Goal: Transaction & Acquisition: Purchase product/service

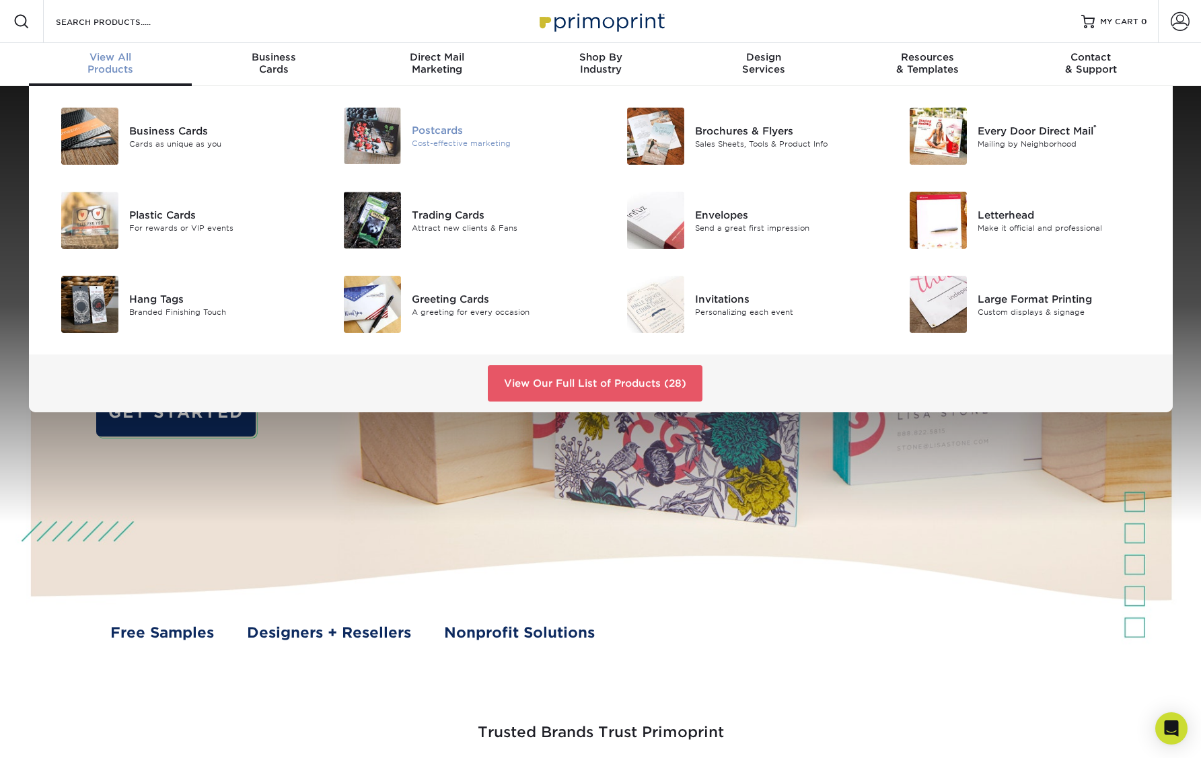
click at [450, 141] on div "Cost-effective marketing" at bounding box center [501, 143] width 178 height 11
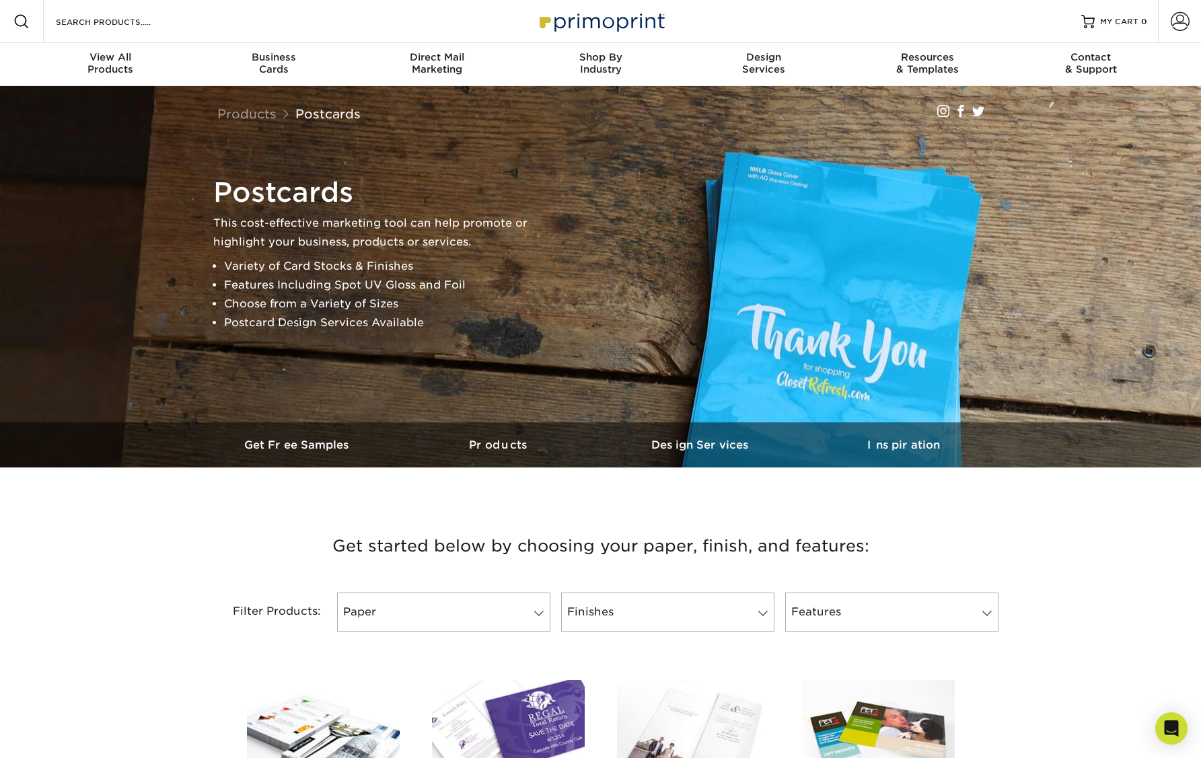
scroll to position [471, 0]
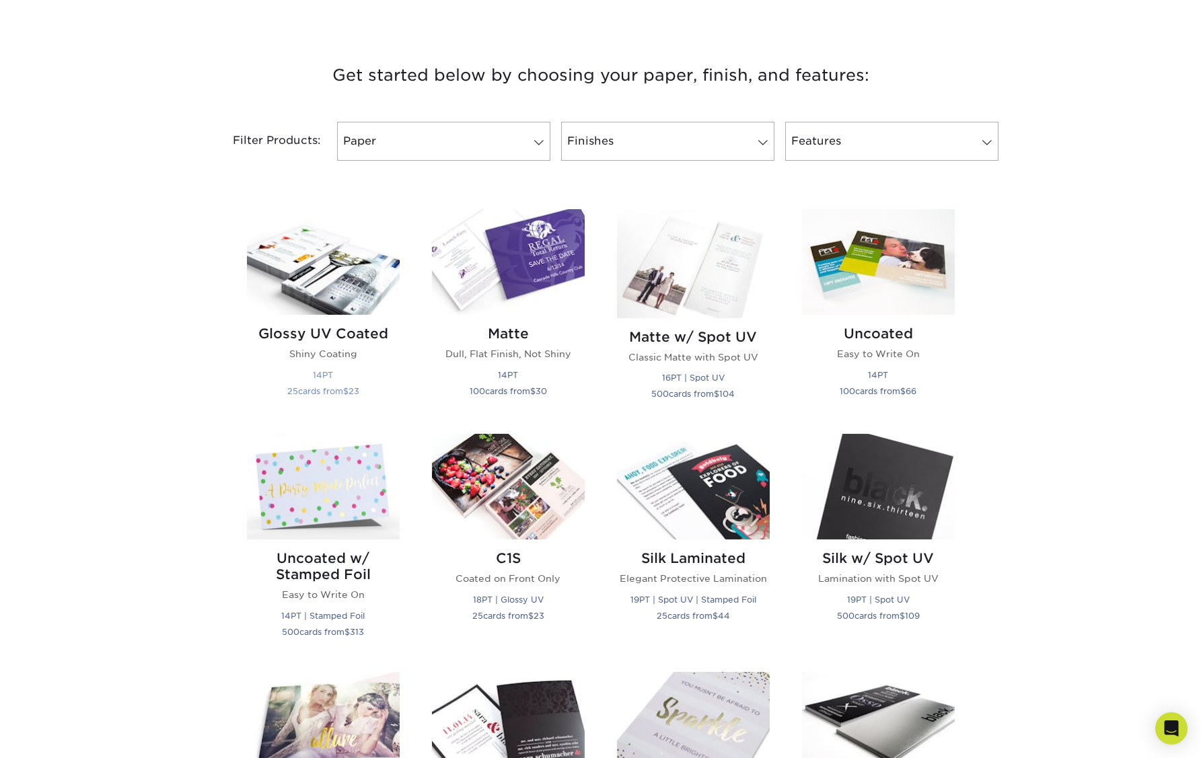
click at [339, 290] on img at bounding box center [323, 262] width 153 height 106
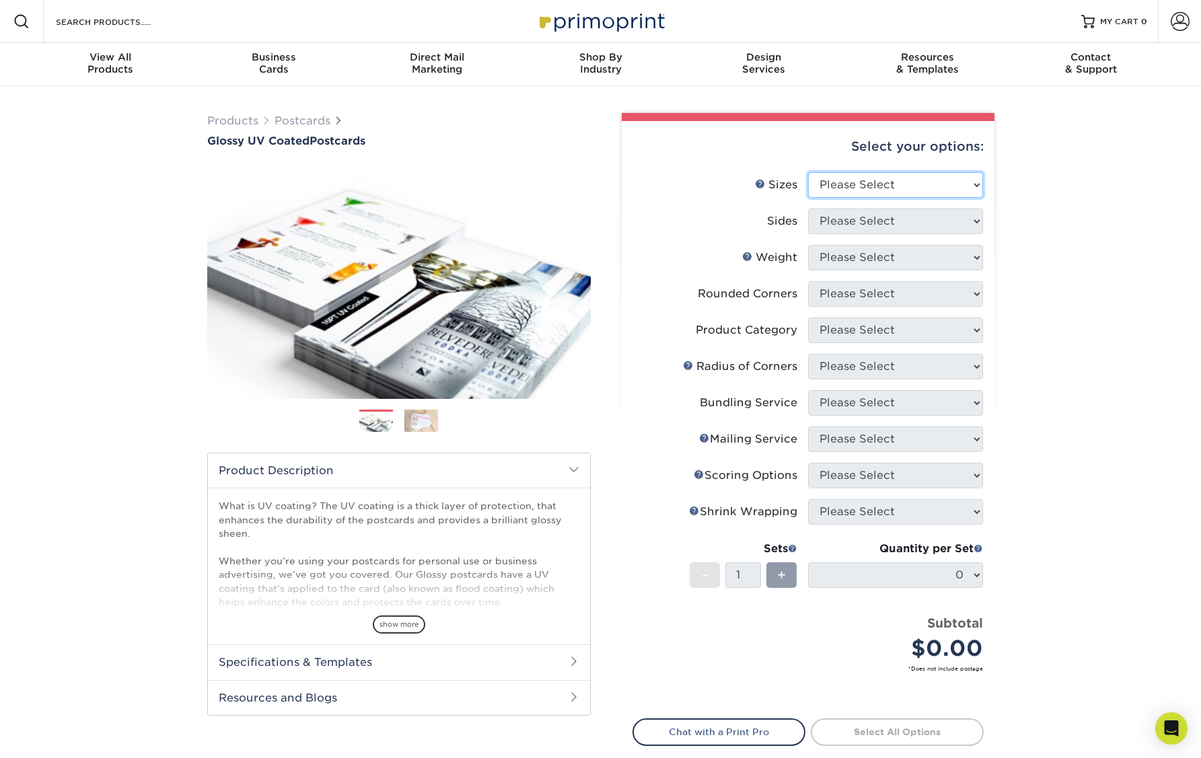
click at [911, 182] on select "Please Select 1.5" x 7" 2" x 4" 2" x 6" 2" x 7" 2" x 8" 2.12" x 5.5" 2.12" x 5.…" at bounding box center [895, 185] width 175 height 26
click at [808, 172] on select "Please Select 1.5" x 7" 2" x 4" 2" x 6" 2" x 7" 2" x 8" 2.12" x 5.5" 2.12" x 5.…" at bounding box center [895, 185] width 175 height 26
click at [1056, 230] on div "Products Postcards Glossy UV Coated Postcards Previous Next show more 25" at bounding box center [600, 480] width 1201 height 789
click at [902, 177] on select "Please Select 1.5" x 7" 2" x 4" 2" x 6" 2" x 7" 2" x 8" 2.12" x 5.5" 2.12" x 5.…" at bounding box center [895, 185] width 175 height 26
select select "4.00x6.00"
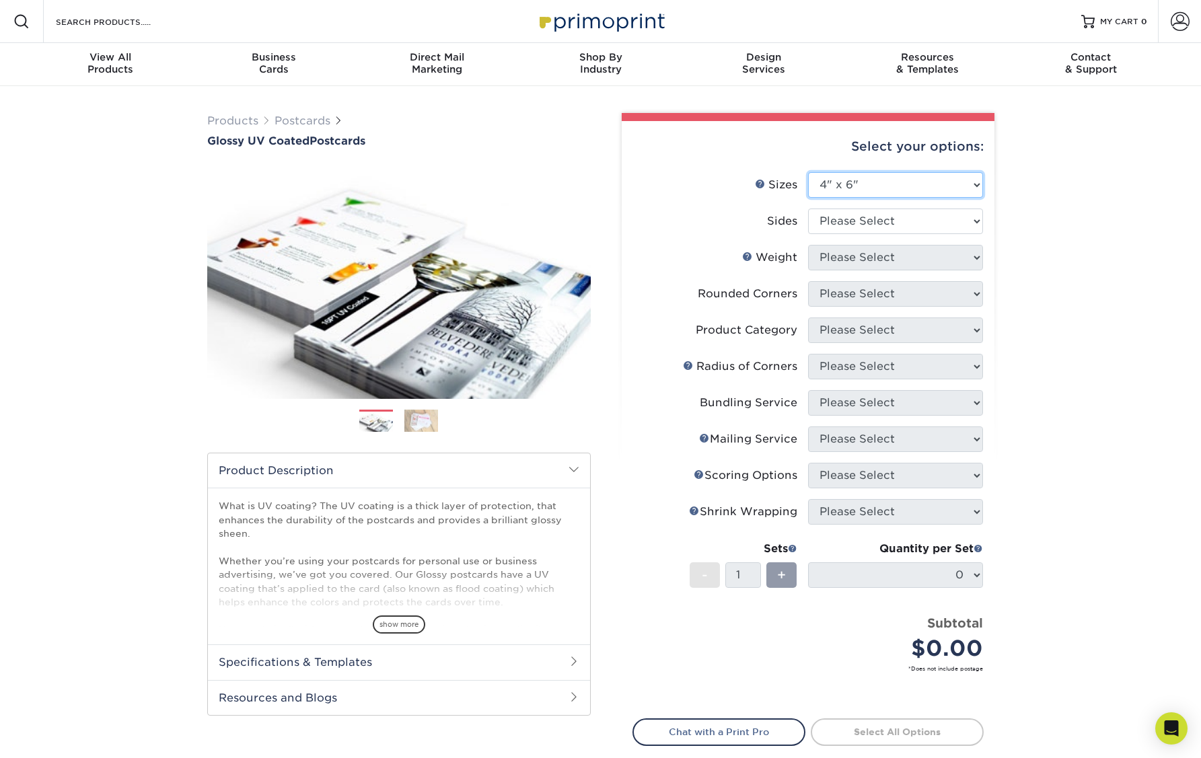
click at [808, 172] on select "Please Select 1.5" x 7" 2" x 4" 2" x 6" 2" x 7" 2" x 8" 2.12" x 5.5" 2.12" x 5.…" at bounding box center [895, 185] width 175 height 26
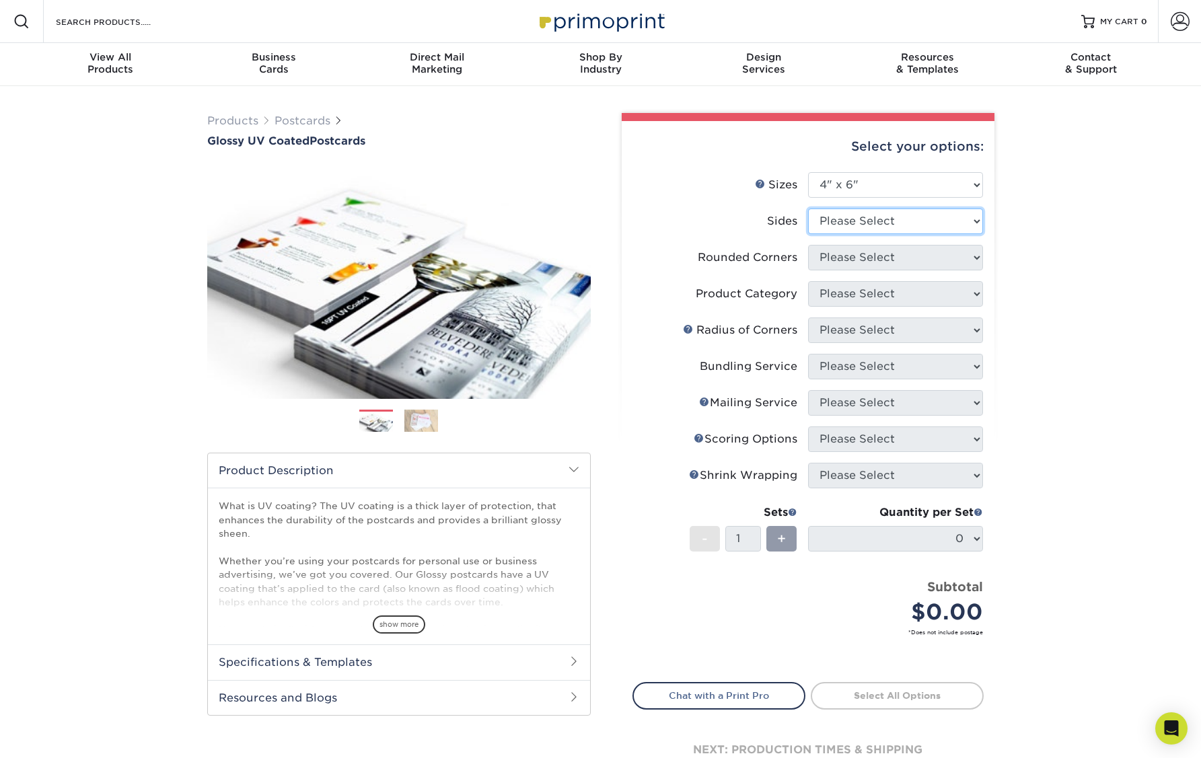
click at [888, 225] on select "Please Select Print Both Sides Print Front Only" at bounding box center [895, 222] width 175 height 26
select select "32d3c223-f82c-492b-b915-ba065a00862f"
click at [808, 209] on select "Please Select Print Both Sides Print Front Only" at bounding box center [895, 222] width 175 height 26
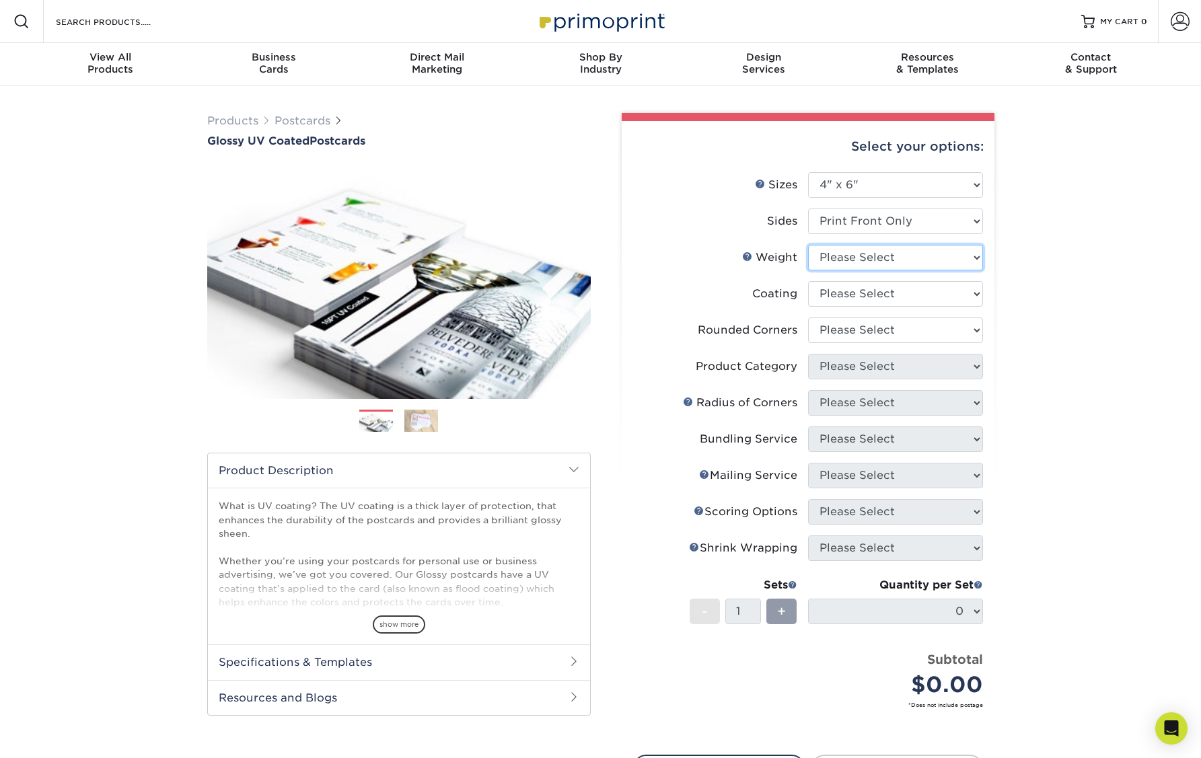
click at [896, 264] on select "Please Select 14PT 16PT 18PT C1S" at bounding box center [895, 258] width 175 height 26
select select "14PT"
click at [808, 245] on select "Please Select 14PT 16PT 18PT C1S" at bounding box center [895, 258] width 175 height 26
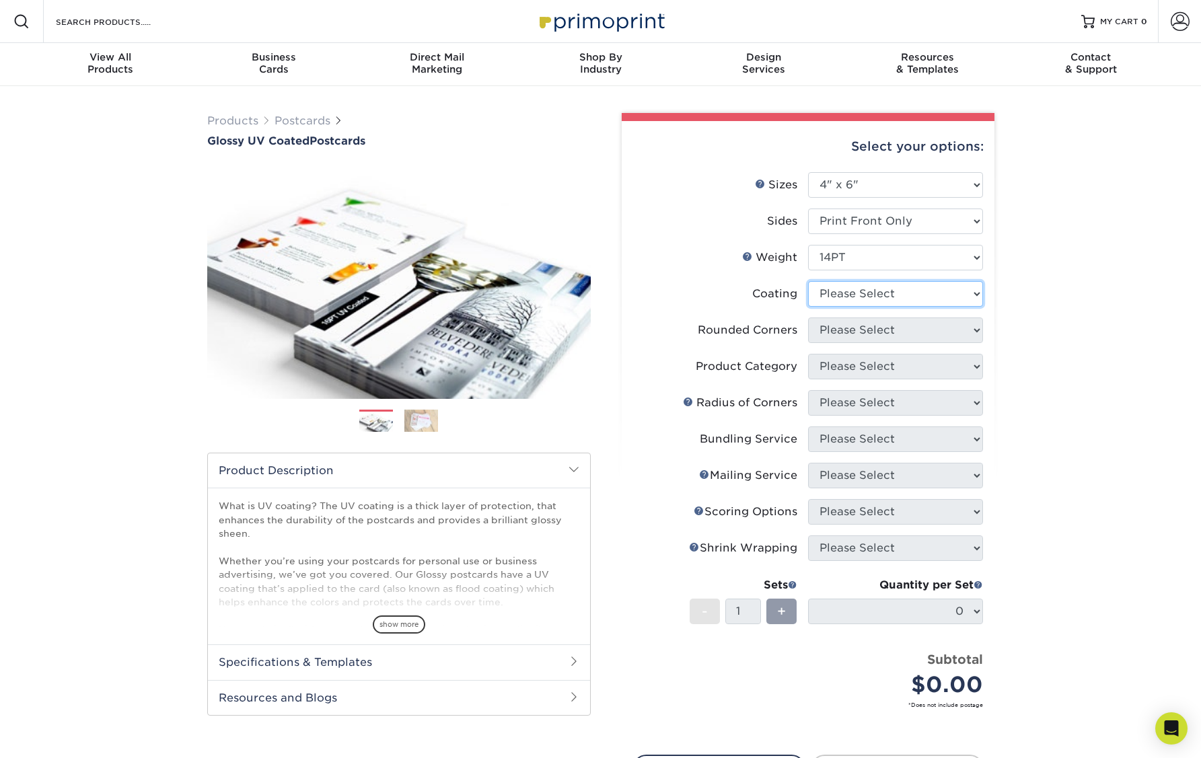
click at [882, 291] on select at bounding box center [895, 294] width 175 height 26
select select "1e8116af-acfc-44b1-83dc-8181aa338834"
click at [808, 281] on select at bounding box center [895, 294] width 175 height 26
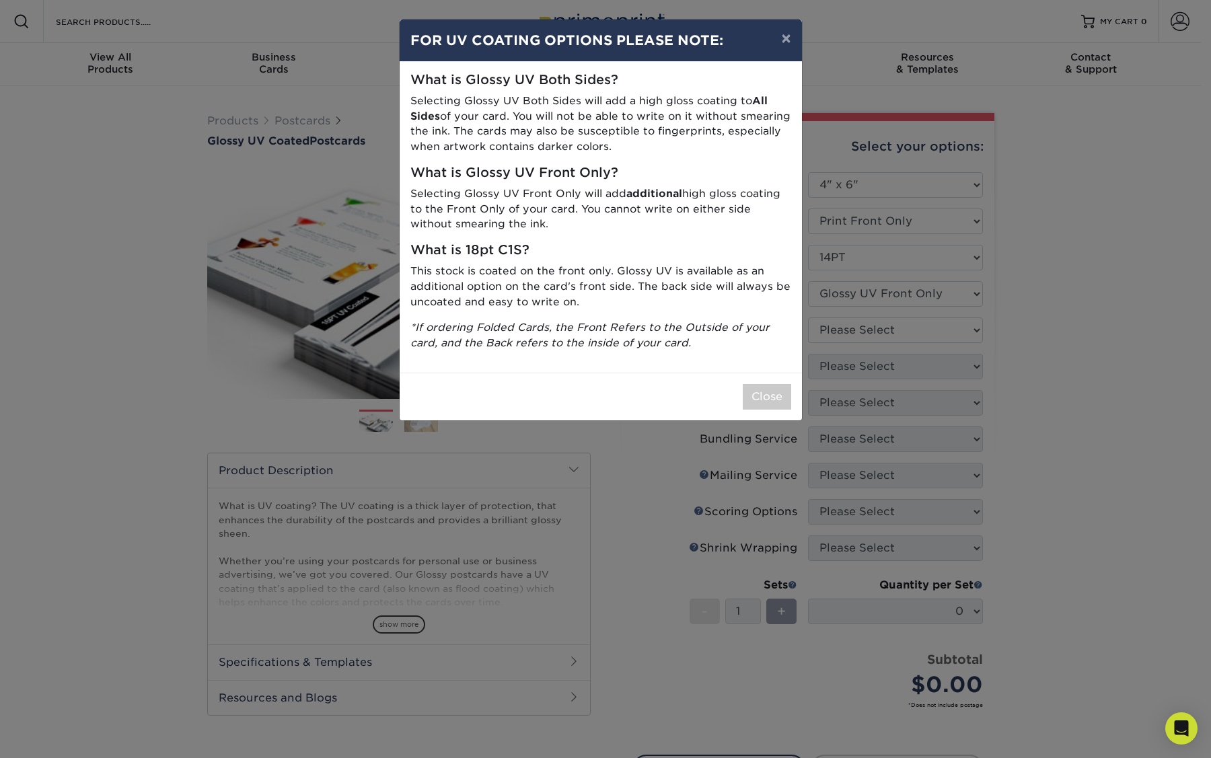
click at [911, 338] on div "× FOR UV COATING OPTIONS PLEASE NOTE: What is Glossy UV Both Sides? Selecting G…" at bounding box center [605, 379] width 1211 height 758
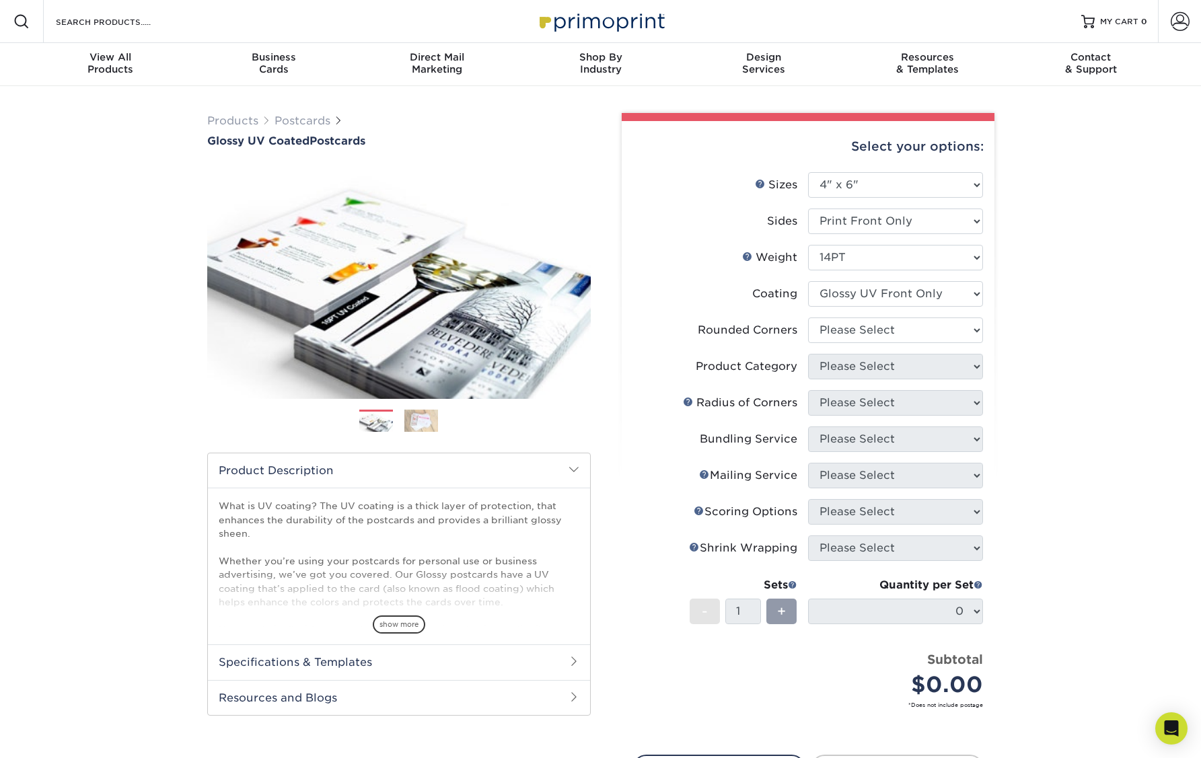
click at [906, 307] on li "Coating" at bounding box center [808, 299] width 350 height 36
click at [906, 302] on select at bounding box center [895, 294] width 175 height 26
click at [1055, 293] on div "Products Postcards Glossy UV Coated Postcards Previous Next show more 25" at bounding box center [600, 499] width 1201 height 826
click at [896, 332] on select "Please Select Yes - Round 4 Corners No" at bounding box center [895, 331] width 175 height 26
select select "0"
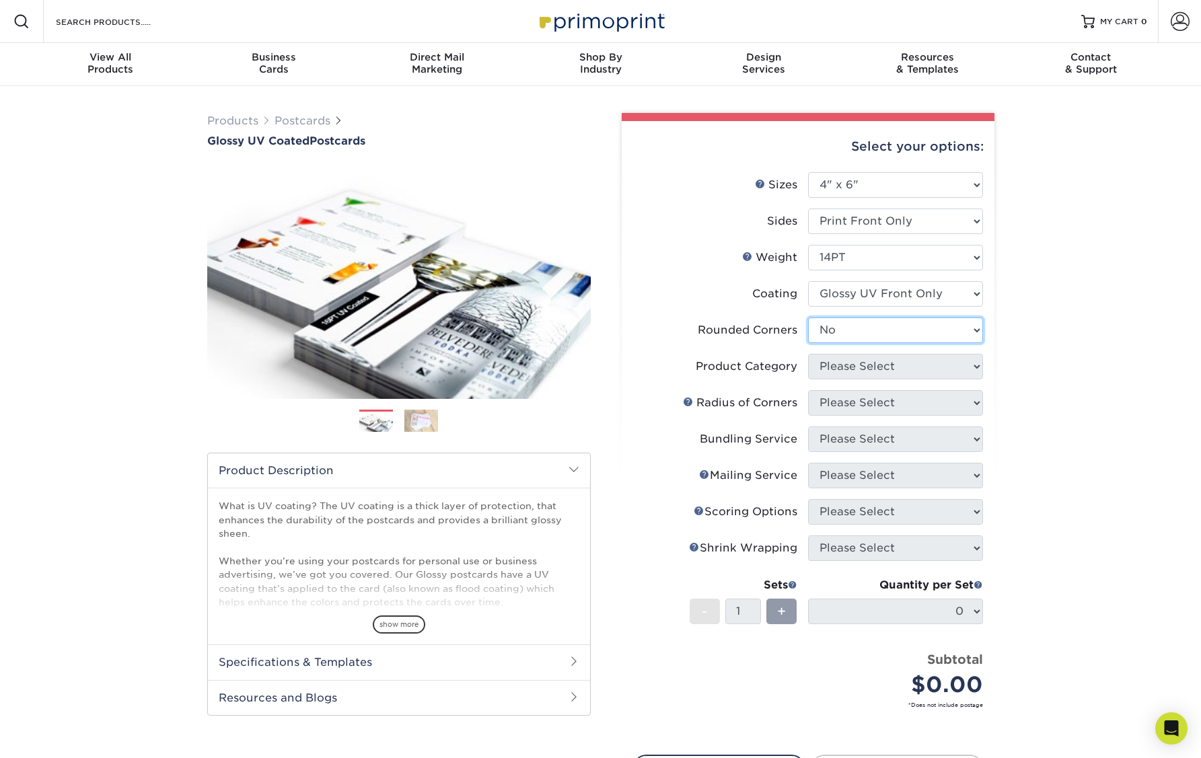
click at [808, 318] on select "Please Select Yes - Round 4 Corners No" at bounding box center [895, 331] width 175 height 26
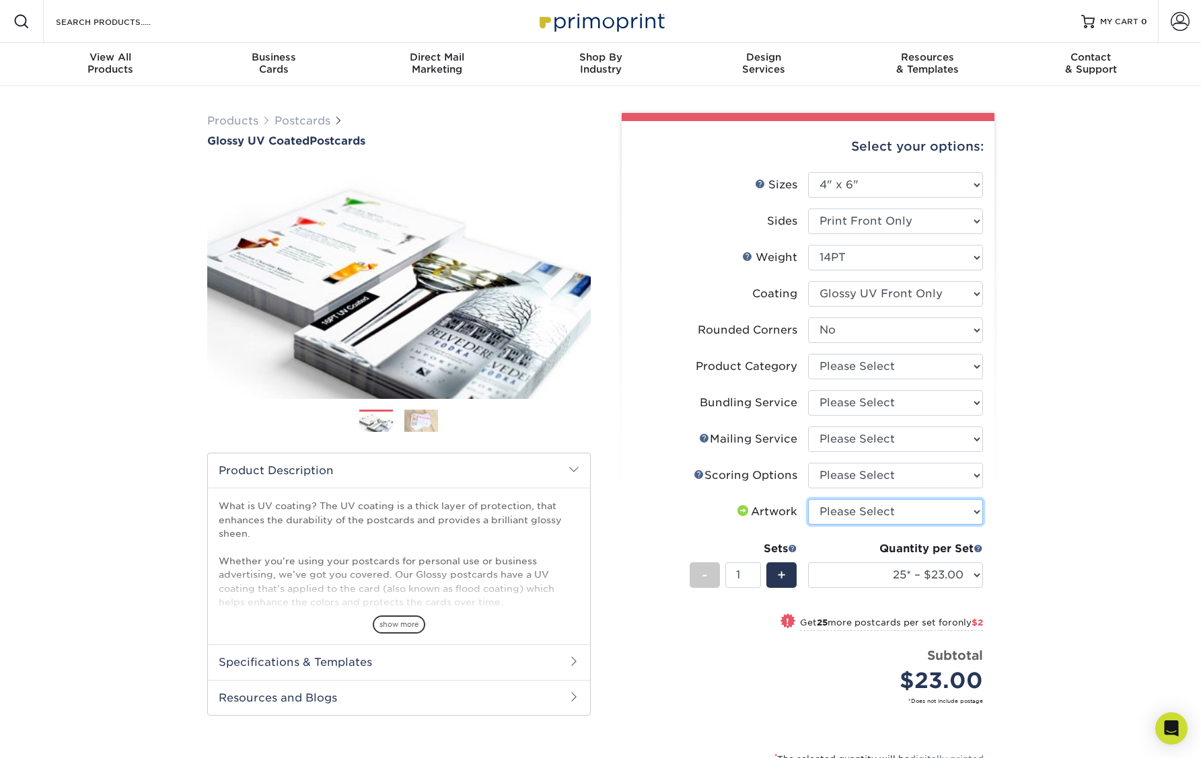
click at [881, 516] on select "Please Select I will upload files I need a design - $150" at bounding box center [895, 512] width 175 height 26
select select "upload"
click at [808, 499] on select "Please Select I will upload files I need a design - $150" at bounding box center [895, 512] width 175 height 26
click at [861, 478] on select "Please Select No Scoring One Score" at bounding box center [895, 476] width 175 height 26
click at [699, 479] on link "Scoring Help" at bounding box center [699, 474] width 11 height 11
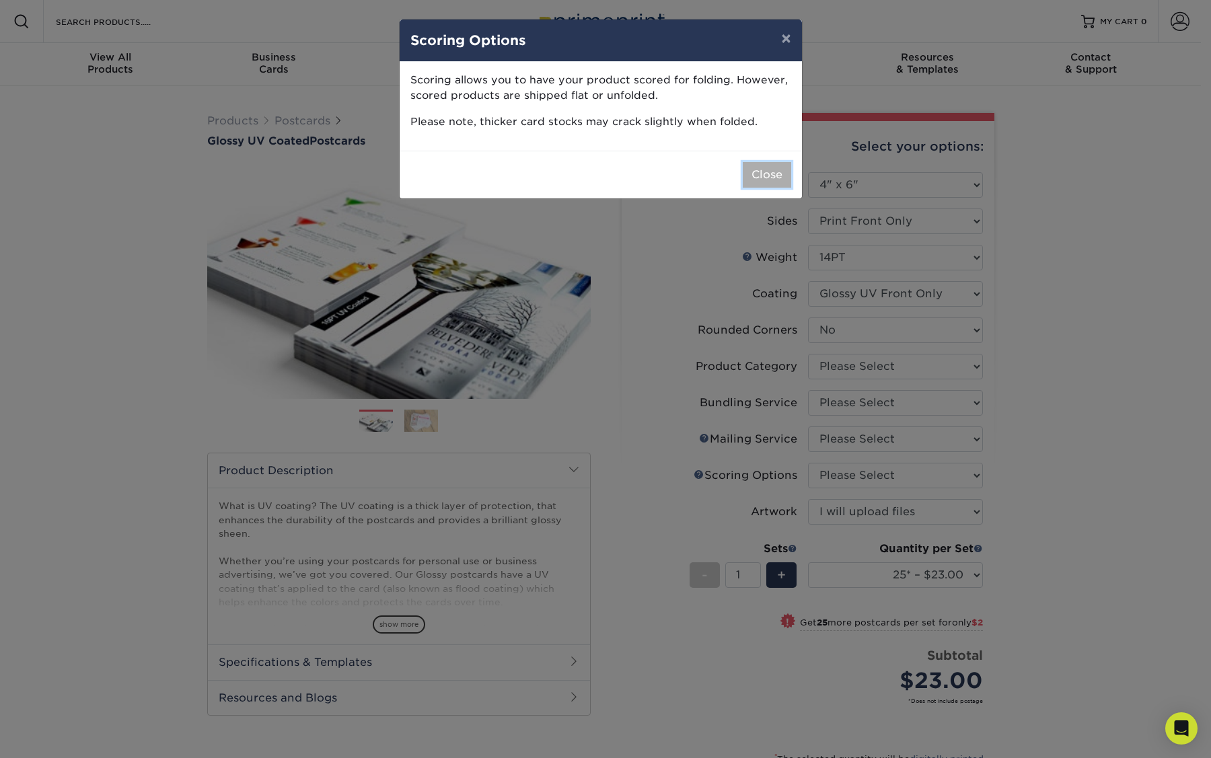
click at [778, 179] on button "Close" at bounding box center [767, 175] width 48 height 26
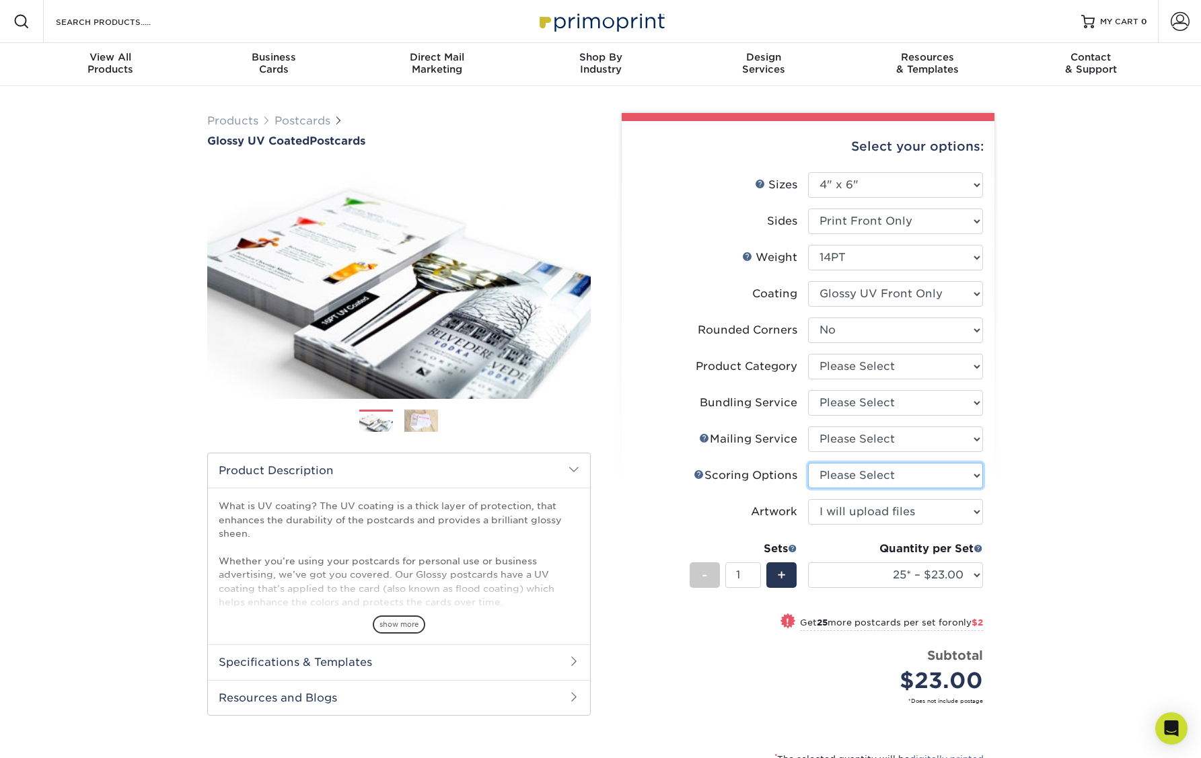
click at [845, 472] on select "Please Select No Scoring One Score" at bounding box center [895, 476] width 175 height 26
select select "16ebe401-5398-422d-8cb0-f3adbb82deb5"
click at [808, 463] on select "Please Select No Scoring One Score" at bounding box center [895, 476] width 175 height 26
click at [838, 441] on select "Please Select No Direct Mailing Service No, I will mail/stamp/imprint Direct Ma…" at bounding box center [895, 440] width 175 height 26
select select "934e270e-9523-48b9-93c7-78b0896e16a6"
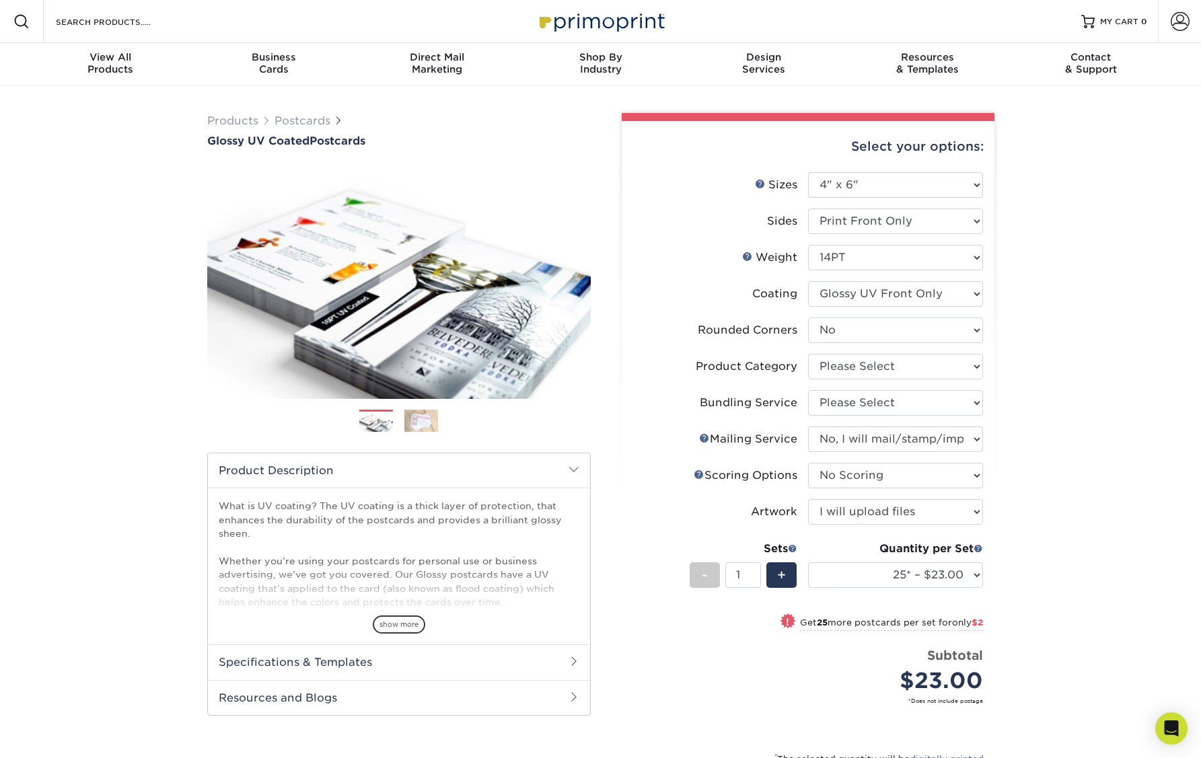
click at [808, 427] on select "Please Select No Direct Mailing Service No, I will mail/stamp/imprint Direct Ma…" at bounding box center [895, 440] width 175 height 26
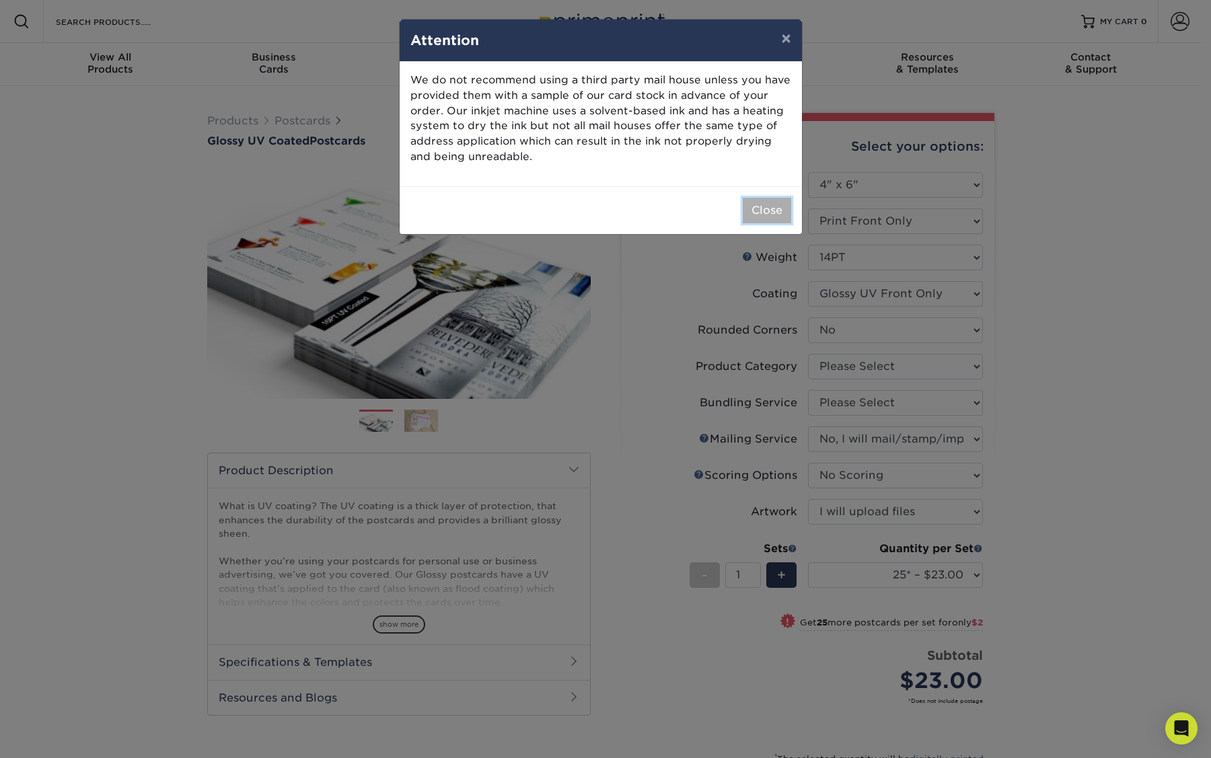
click at [772, 209] on button "Close" at bounding box center [767, 211] width 48 height 26
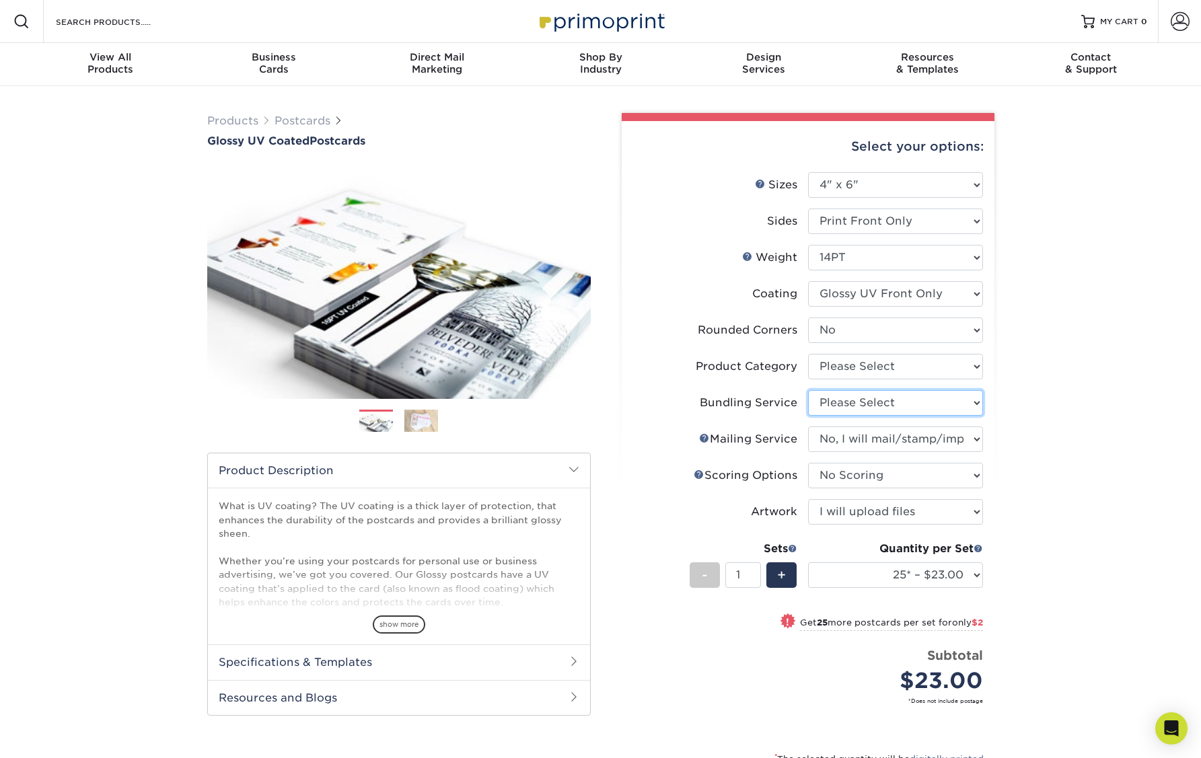
click at [896, 402] on select "Please Select No Bundling Services Yes, Bundles of 50 (+2 Days) Yes, Bundles of…" at bounding box center [895, 403] width 175 height 26
select select "58689abb-25c0-461c-a4c3-a80b627d6649"
click at [808, 390] on select "Please Select No Bundling Services Yes, Bundles of 50 (+2 Days) Yes, Bundles of…" at bounding box center [895, 403] width 175 height 26
click at [879, 365] on select "Please Select Postcards" at bounding box center [895, 367] width 175 height 26
select select "9b7272e0-d6c8-4c3c-8e97-d3a1bcdab858"
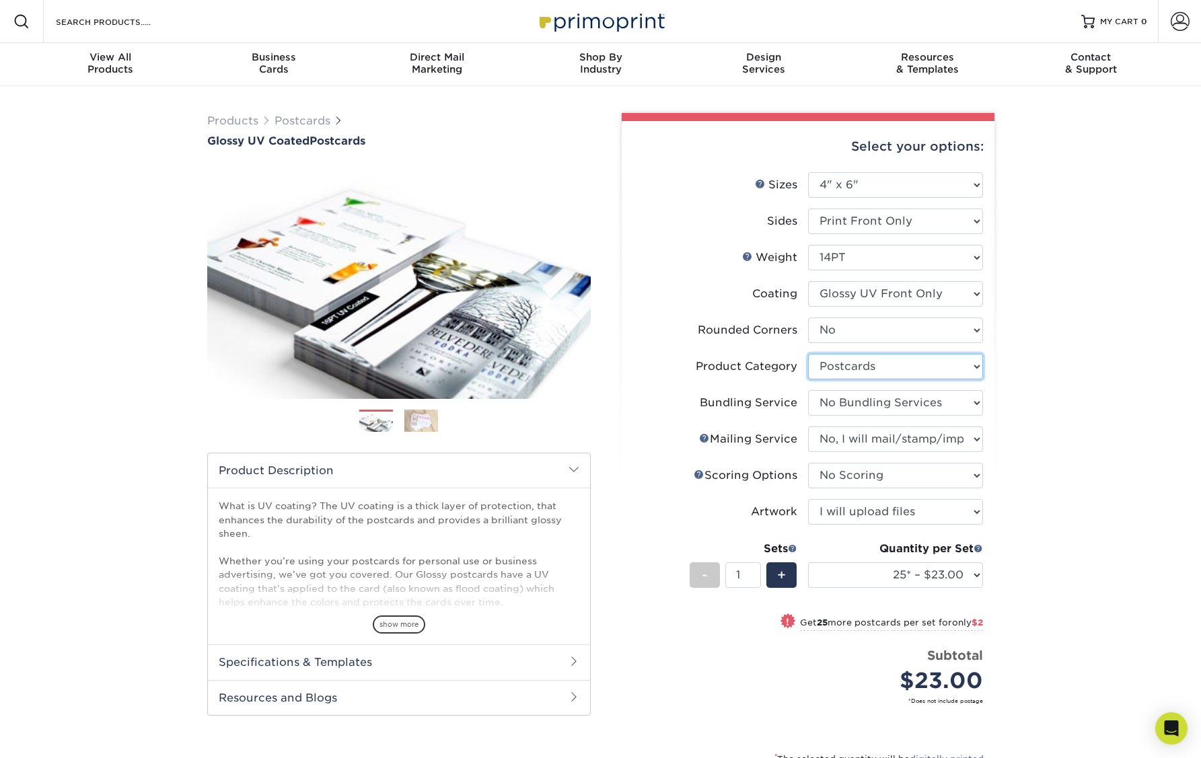
click at [808, 354] on select "Please Select Postcards" at bounding box center [895, 367] width 175 height 26
click at [1073, 388] on div "Products Postcards Glossy UV Coated Postcards Previous Next show more 25" at bounding box center [600, 510] width 1201 height 849
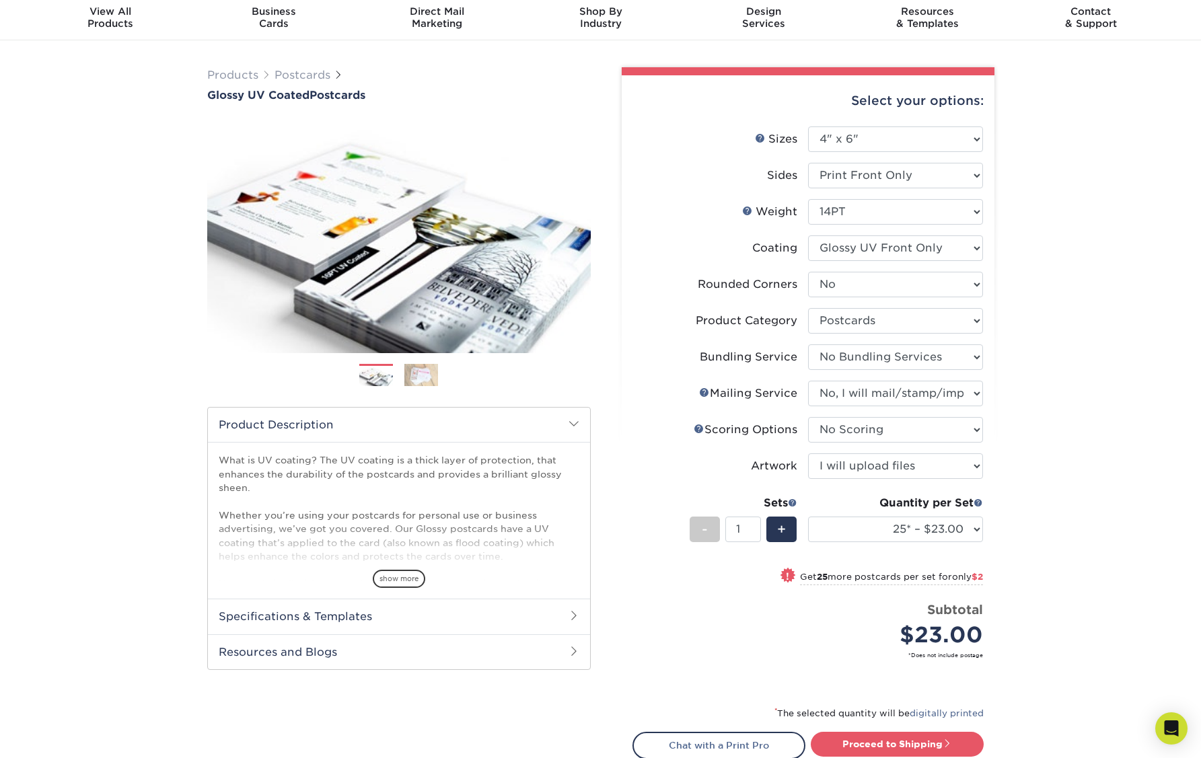
scroll to position [67, 0]
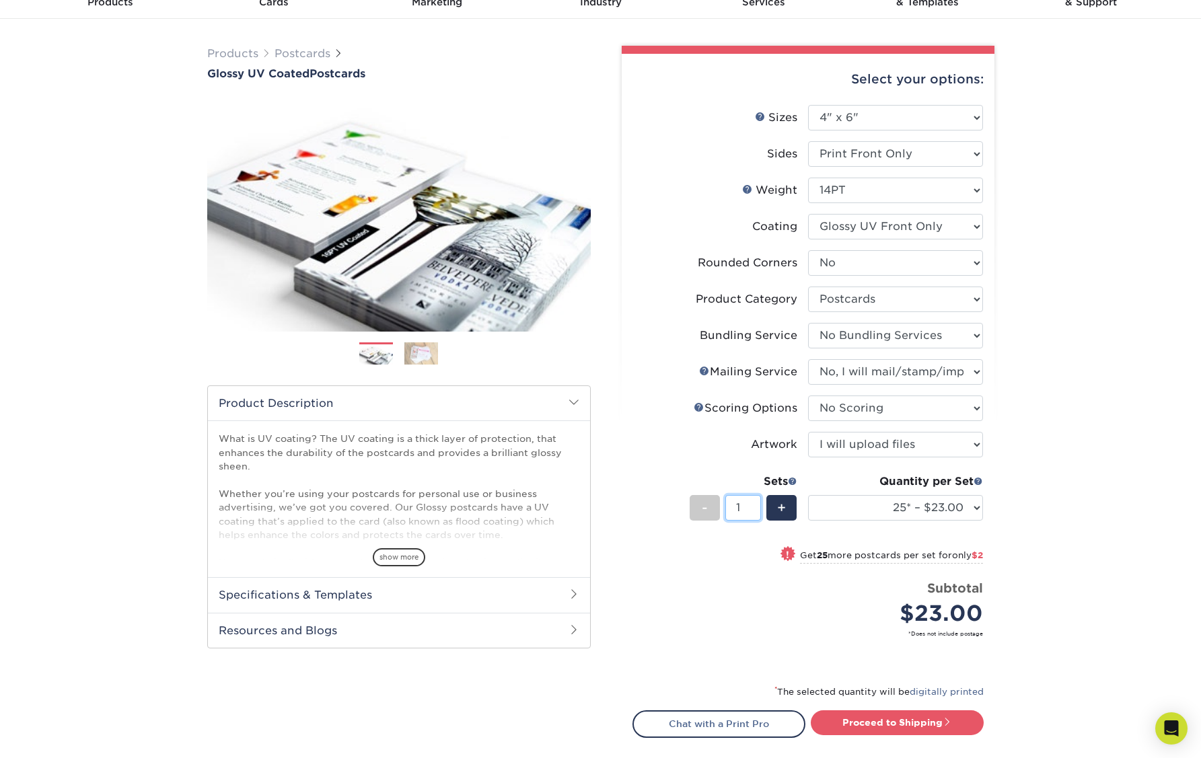
drag, startPoint x: 739, startPoint y: 509, endPoint x: 724, endPoint y: 510, distance: 14.9
click at [724, 510] on div "- 1 +" at bounding box center [744, 510] width 108 height 30
type input "25"
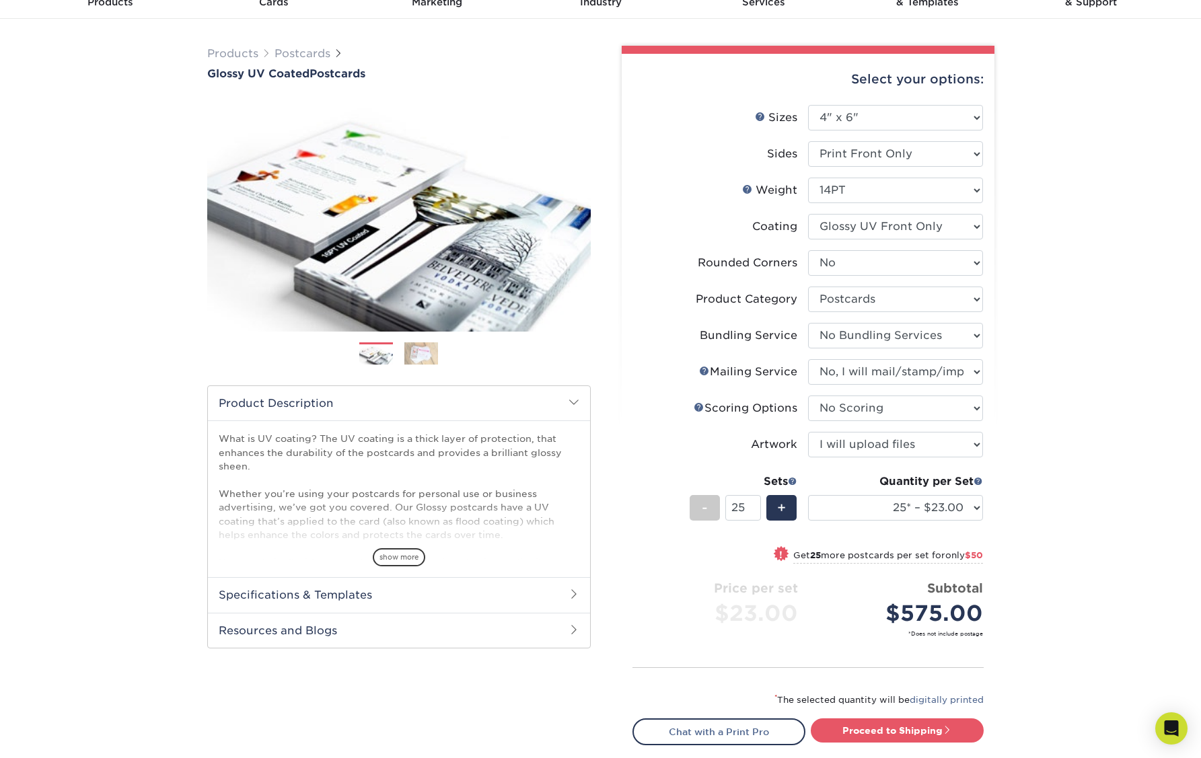
click at [733, 551] on div "! Get 25 more postcards per set for only $50" at bounding box center [808, 563] width 350 height 32
select select "50* – $25.00"
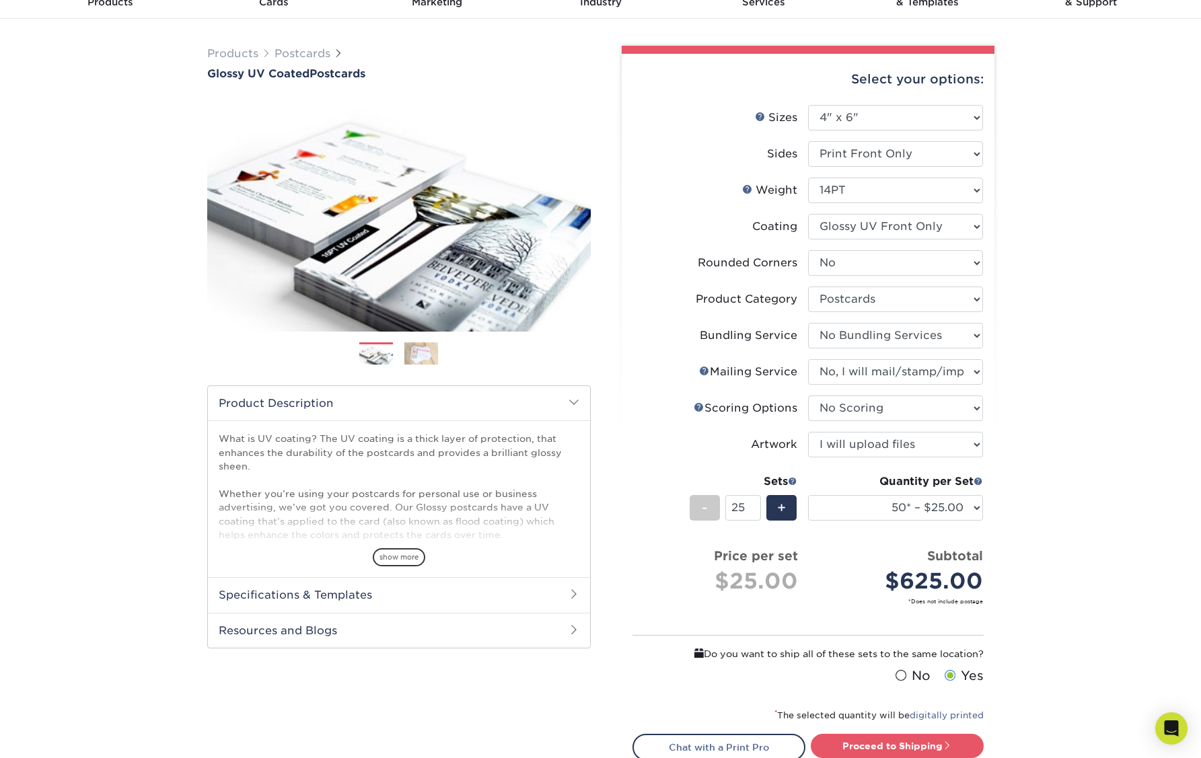
click at [1077, 420] on div "Products Postcards Glossy UV Coated Postcards Previous Next show more 25" at bounding box center [600, 454] width 1201 height 871
click at [976, 509] on select "25* – $23.00 50* – $25.00 75* – $25.00 100* – $40.00 250* – $71.00 500 – $85.00…" at bounding box center [895, 508] width 175 height 26
click at [707, 511] on span "-" at bounding box center [705, 508] width 6 height 20
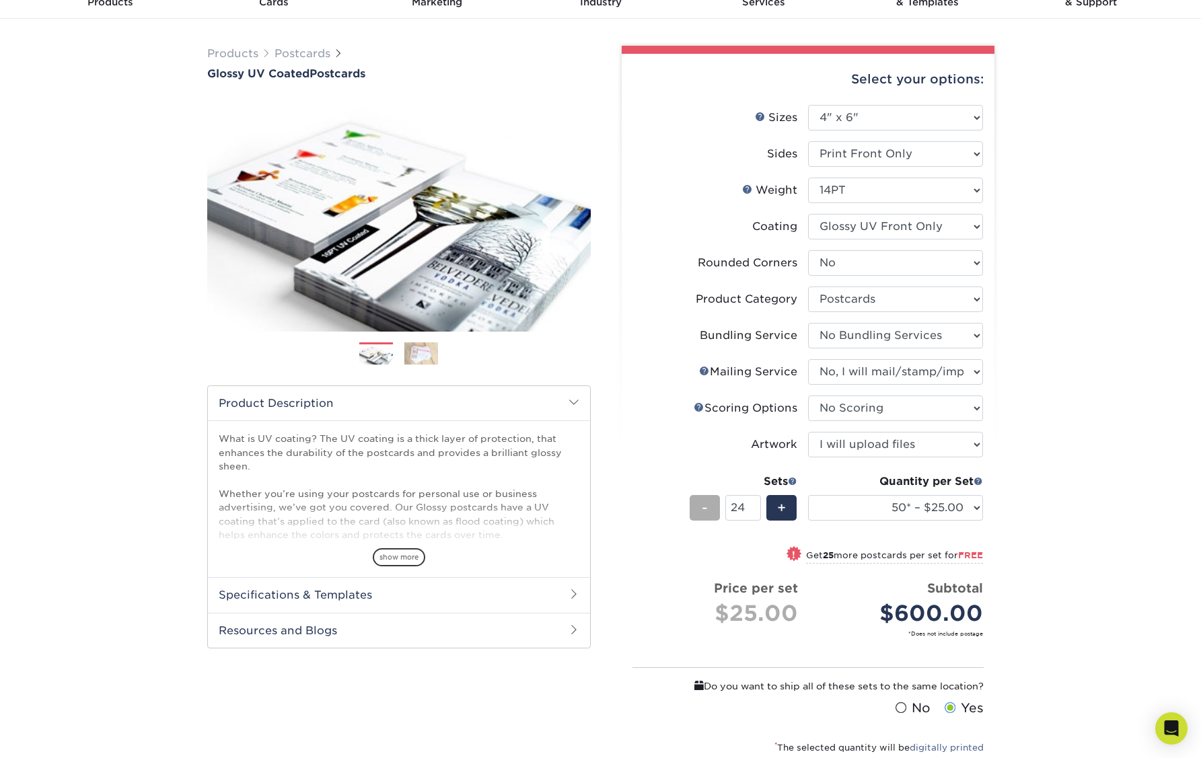
click at [707, 511] on span "-" at bounding box center [705, 508] width 6 height 20
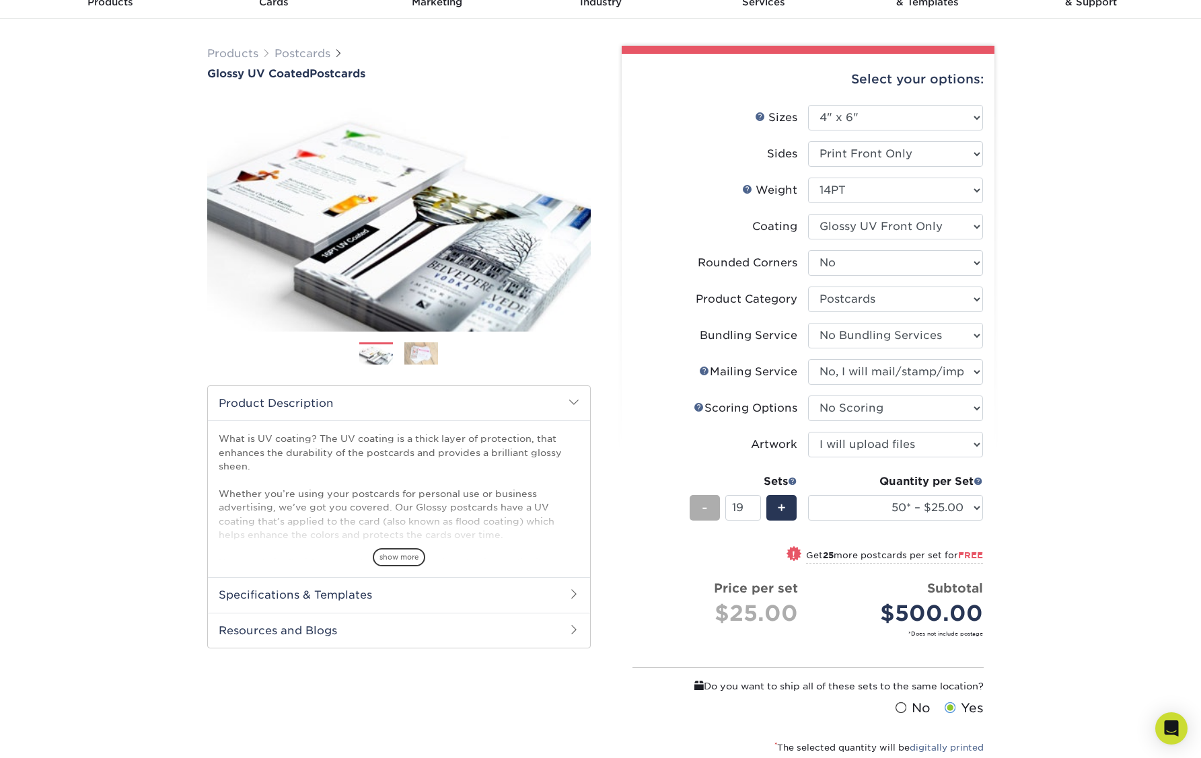
click at [707, 511] on span "-" at bounding box center [705, 508] width 6 height 20
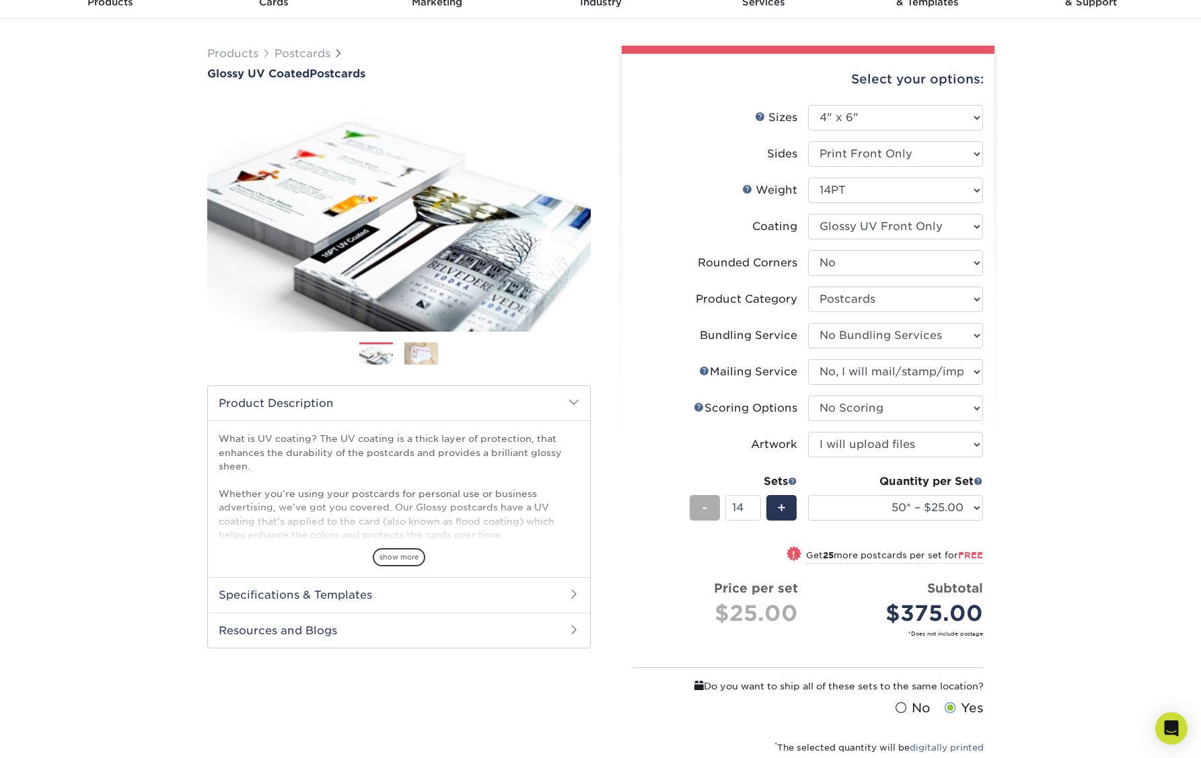
click at [707, 511] on span "-" at bounding box center [705, 508] width 6 height 20
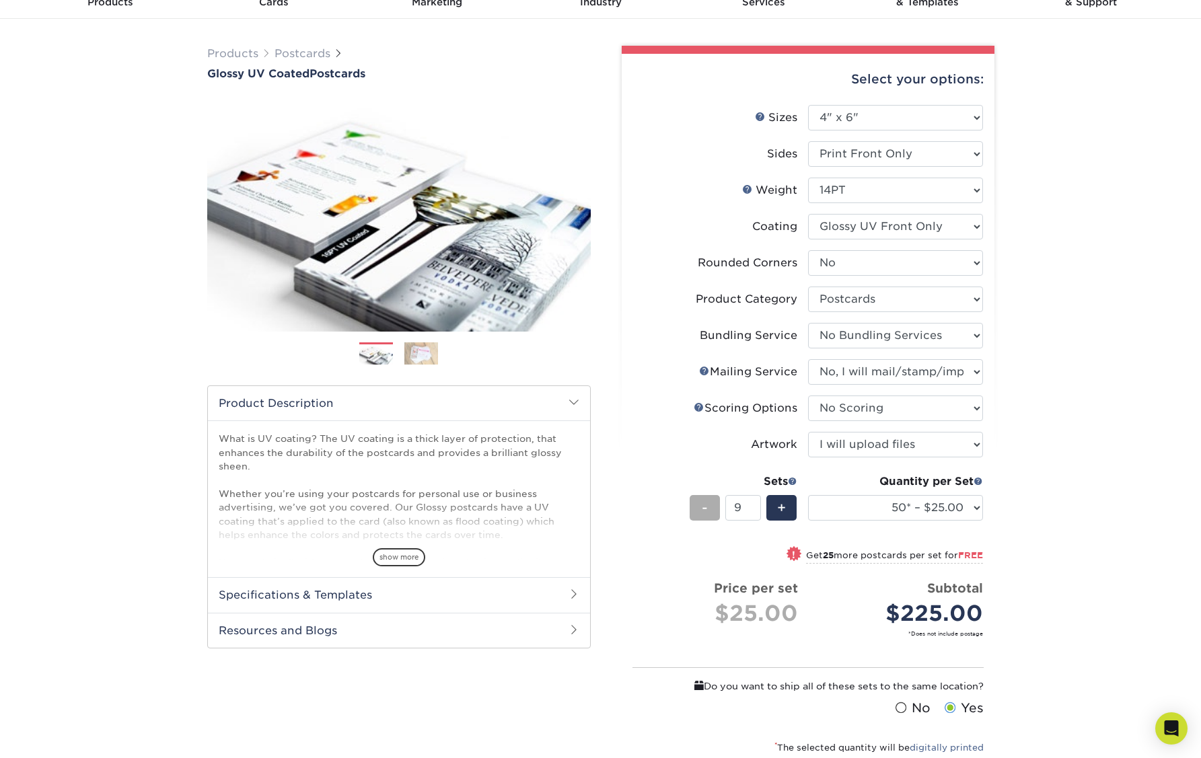
click at [707, 511] on span "-" at bounding box center [705, 508] width 6 height 20
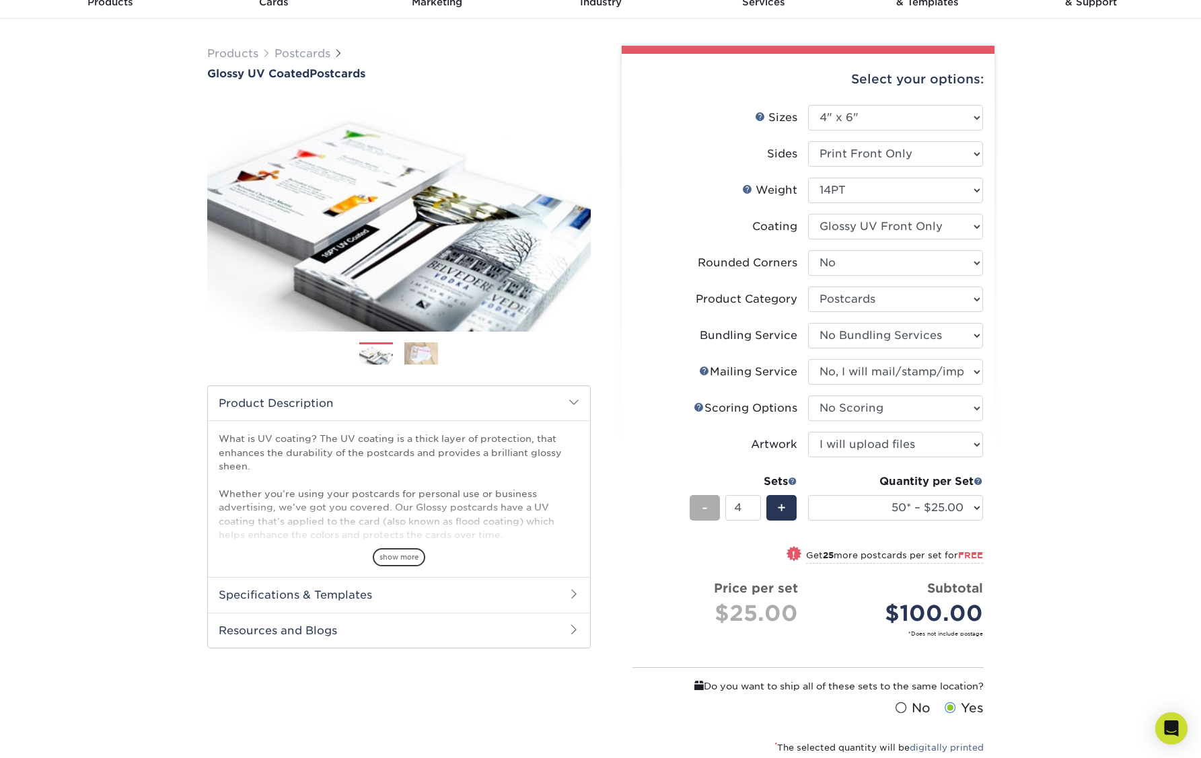
click at [707, 511] on span "-" at bounding box center [705, 508] width 6 height 20
type input "1"
click at [707, 511] on span "-" at bounding box center [705, 508] width 6 height 20
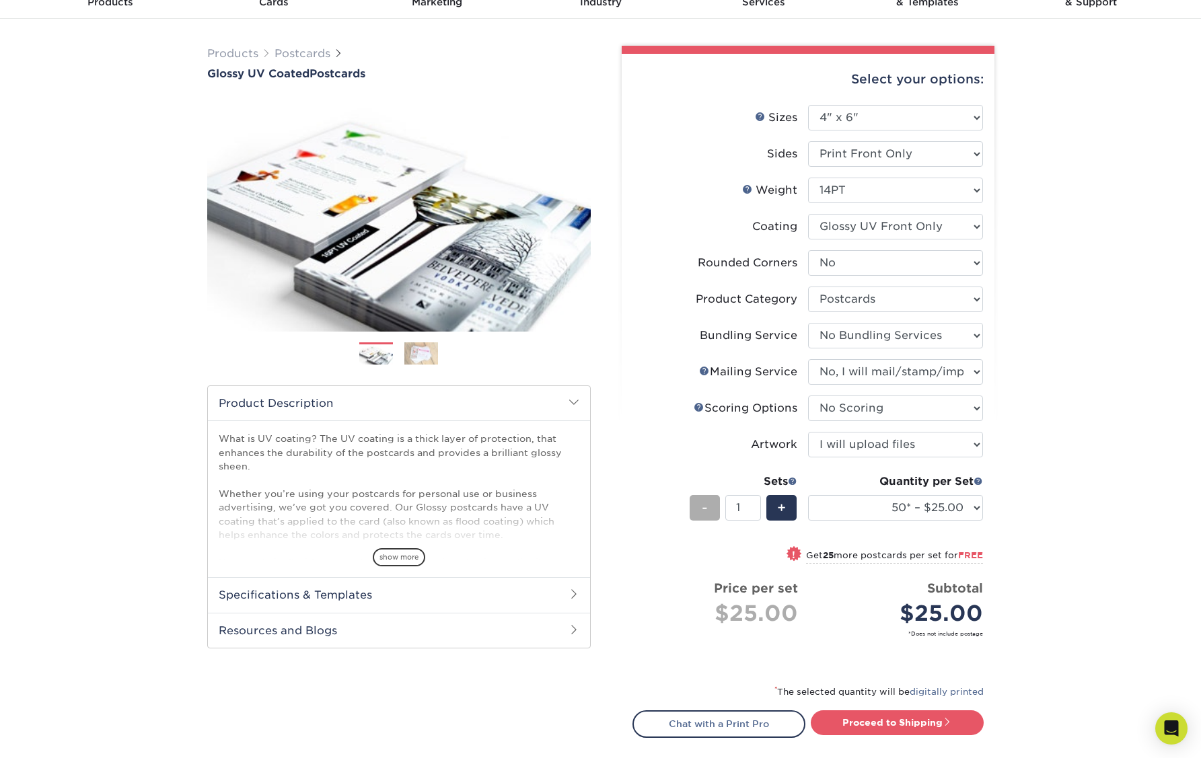
click at [707, 511] on span "-" at bounding box center [705, 508] width 6 height 20
click at [971, 504] on select "25* – $23.00 50* – $25.00 75* – $25.00 100* – $40.00 250* – $71.00 500 – $85.00…" at bounding box center [895, 508] width 175 height 26
select select "25* – $23.00"
click at [808, 495] on select "25* – $23.00 50* – $25.00 75* – $25.00 100* – $40.00 250* – $71.00 500 – $85.00…" at bounding box center [895, 508] width 175 height 26
click at [1043, 223] on div "Products Postcards Glossy UV Coated Postcards Previous Next show more 25" at bounding box center [600, 443] width 1201 height 849
